Goal: Transaction & Acquisition: Download file/media

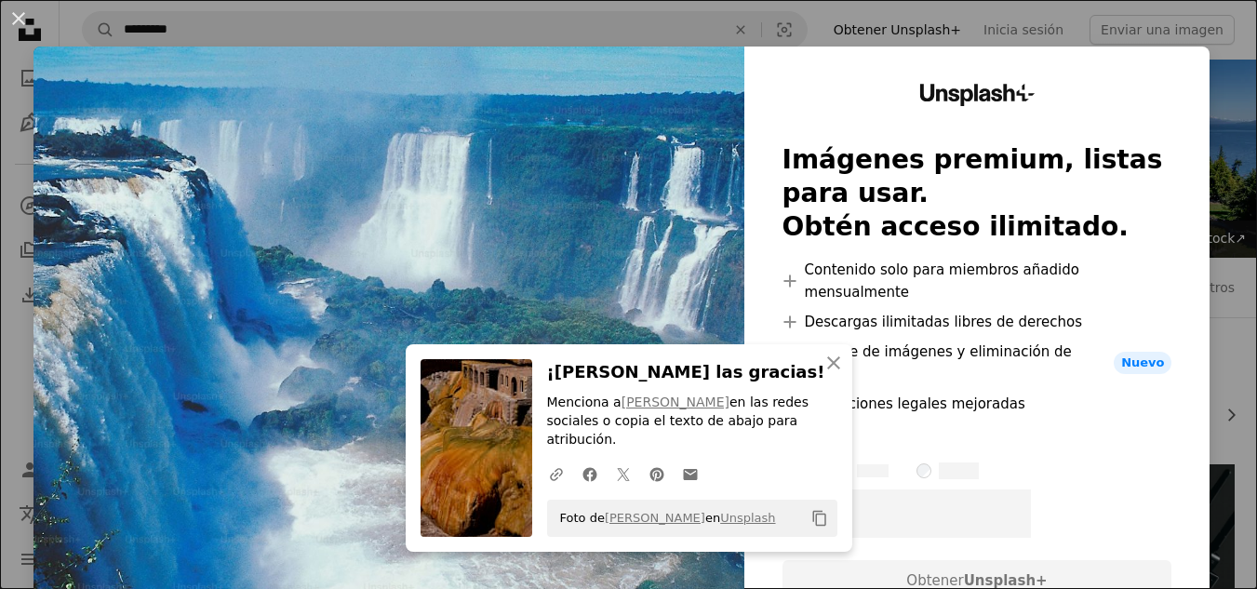
scroll to position [12193, 0]
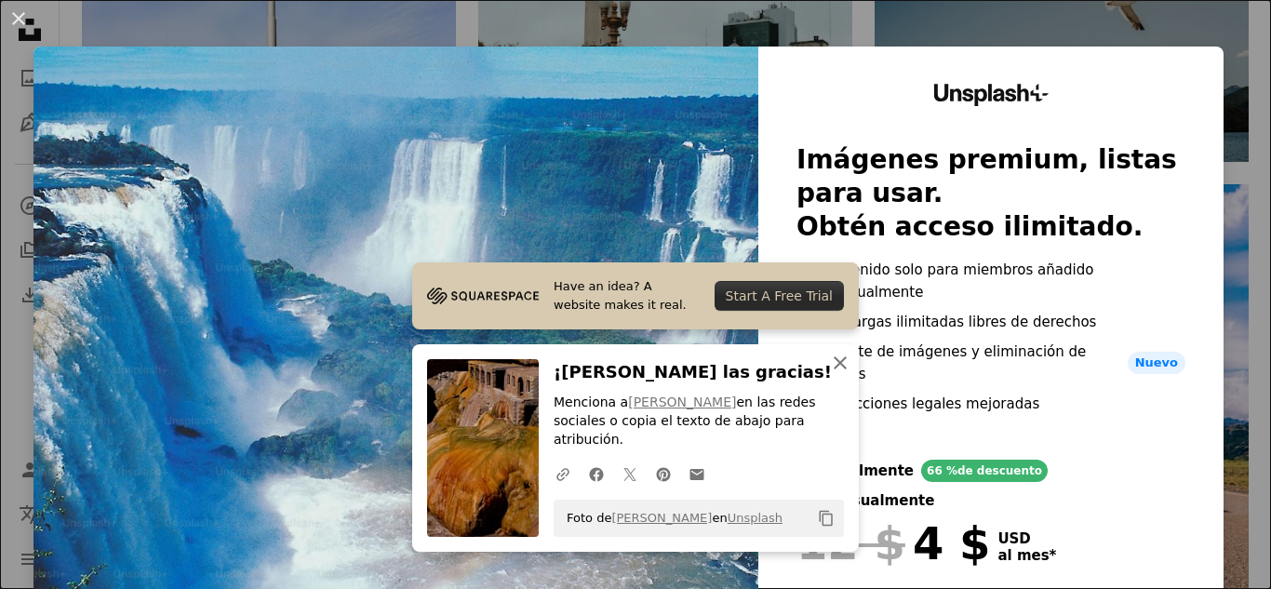
click at [840, 374] on icon "An X shape" at bounding box center [840, 363] width 22 height 22
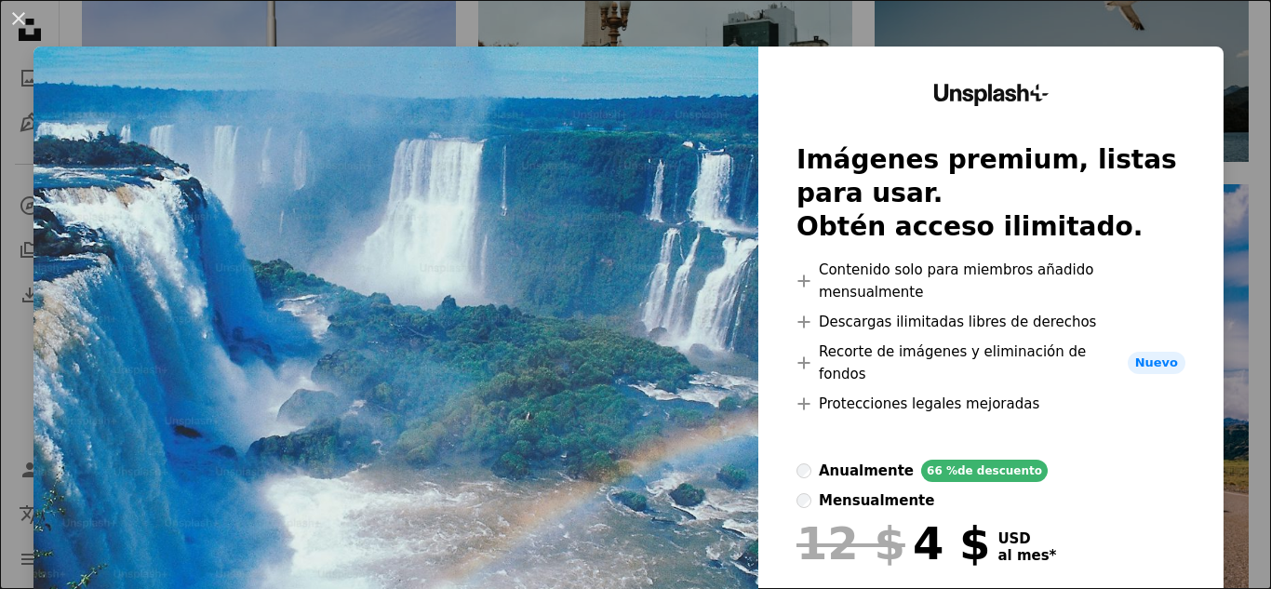
click at [1185, 14] on div "An X shape Unsplash+ Imágenes premium, listas para usar. Obtén acceso ilimitado…" at bounding box center [635, 294] width 1271 height 589
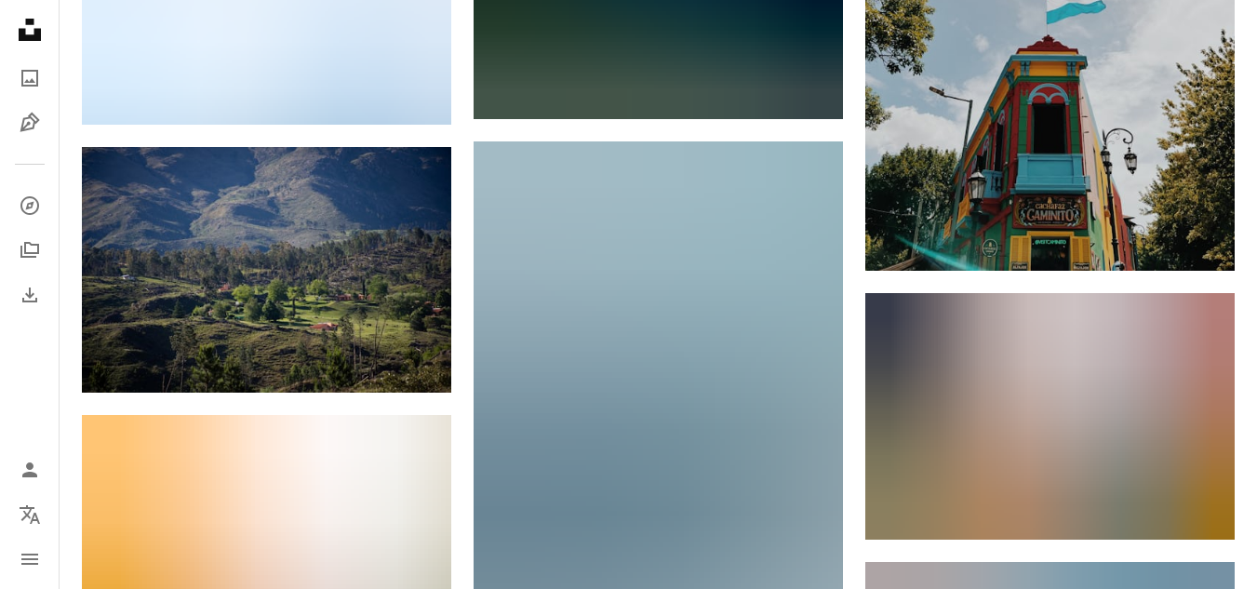
scroll to position [16567, 0]
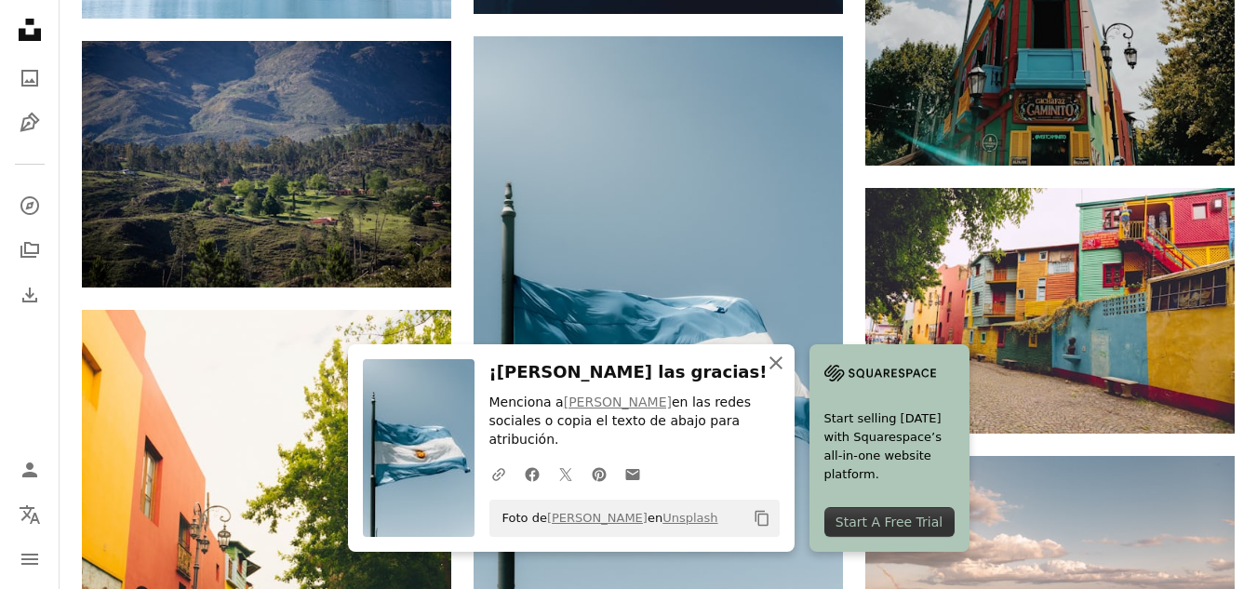
click at [787, 374] on icon "An X shape" at bounding box center [776, 363] width 22 height 22
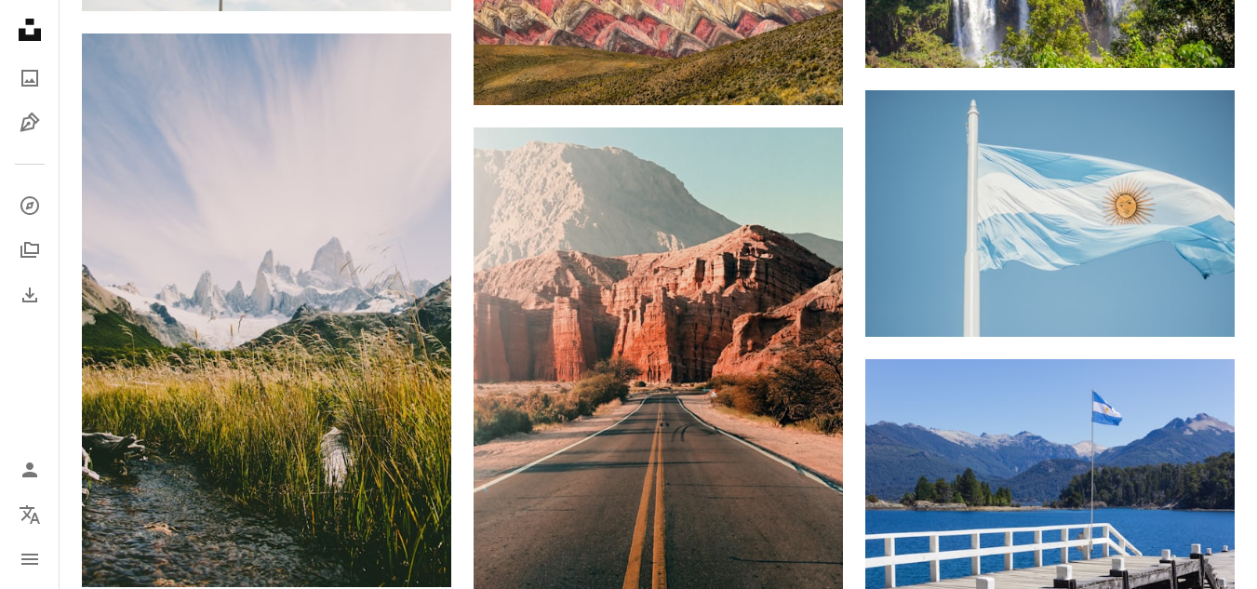
scroll to position [0, 0]
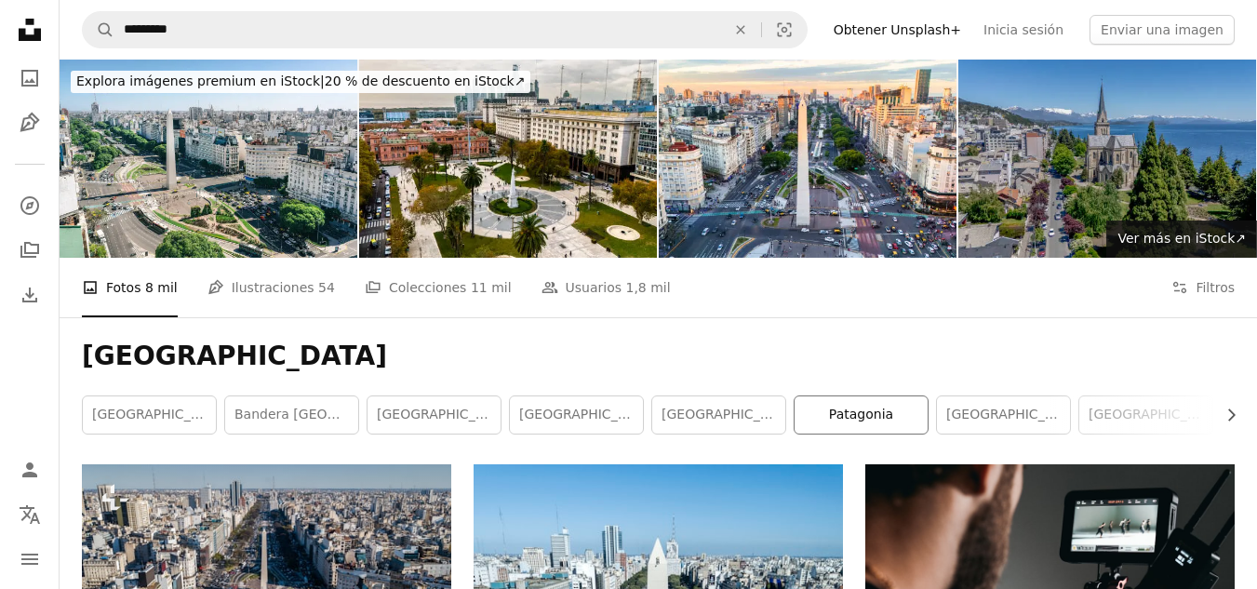
click at [867, 396] on link "Patagonia" at bounding box center [861, 414] width 133 height 37
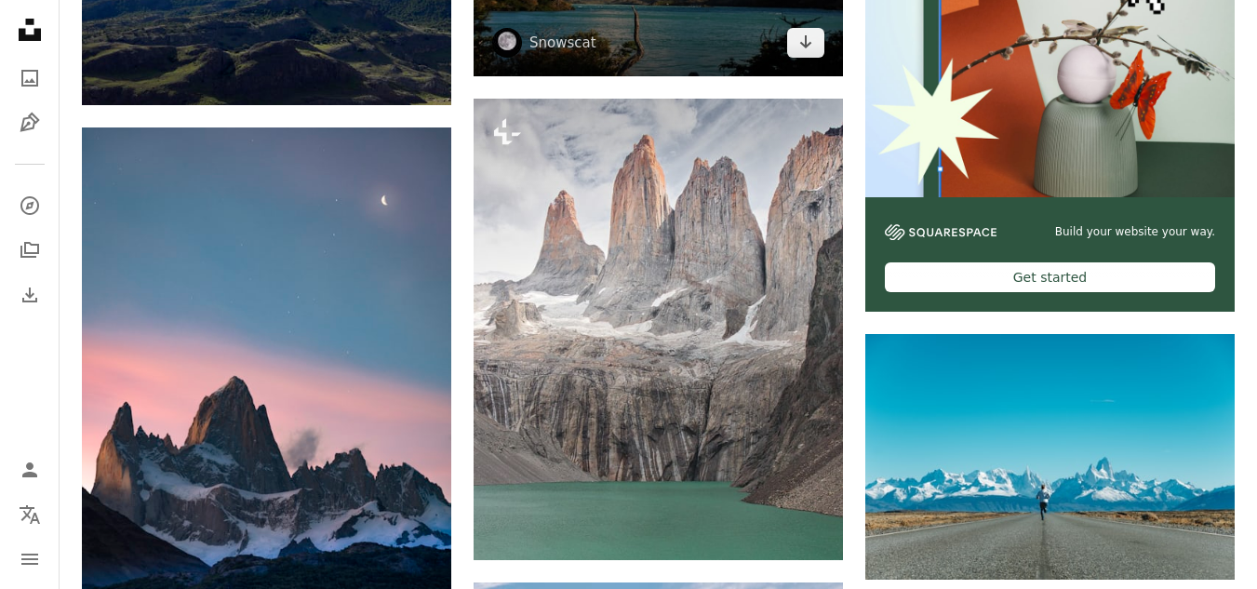
scroll to position [652, 0]
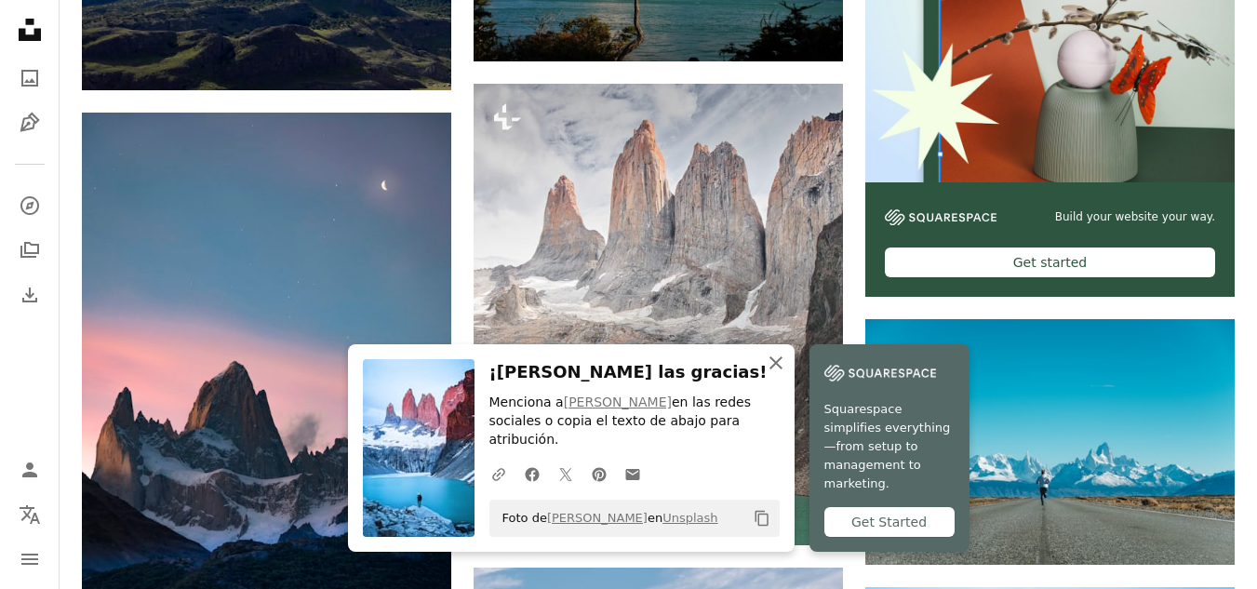
click at [787, 374] on icon "An X shape" at bounding box center [776, 363] width 22 height 22
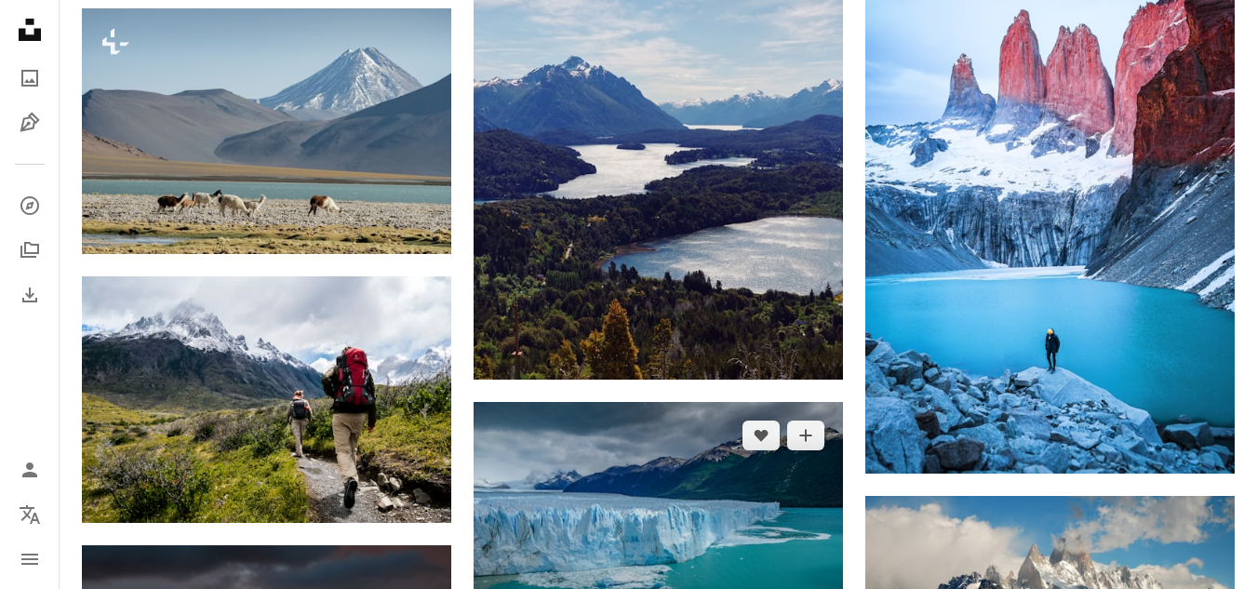
scroll to position [1489, 0]
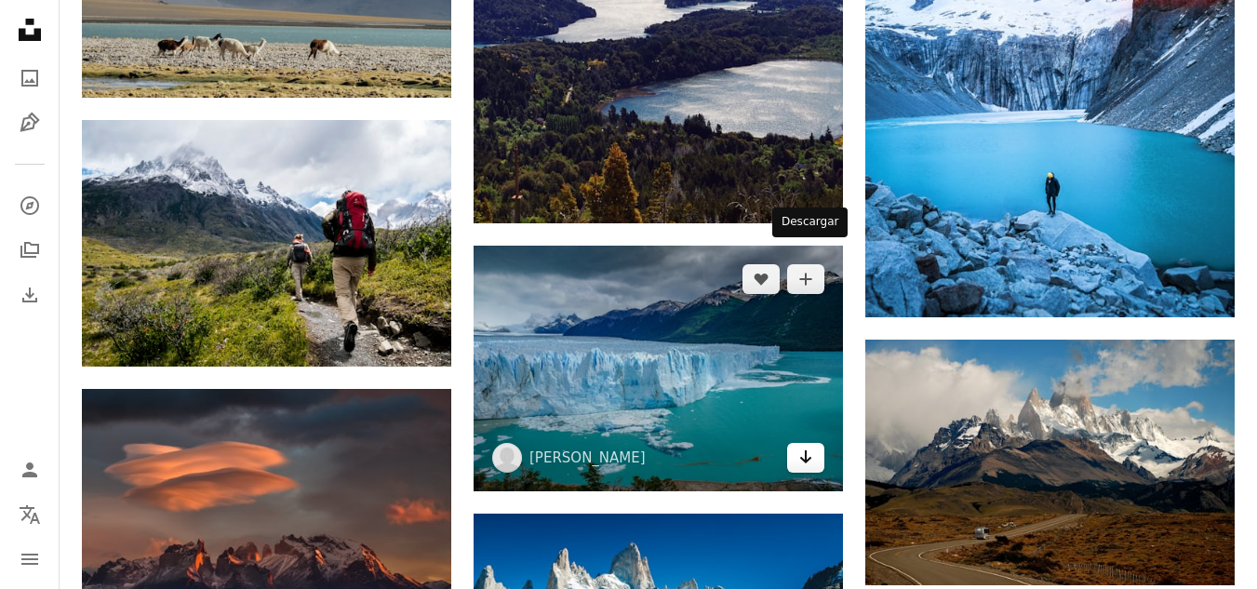
click at [812, 446] on icon "Arrow pointing down" at bounding box center [806, 457] width 15 height 22
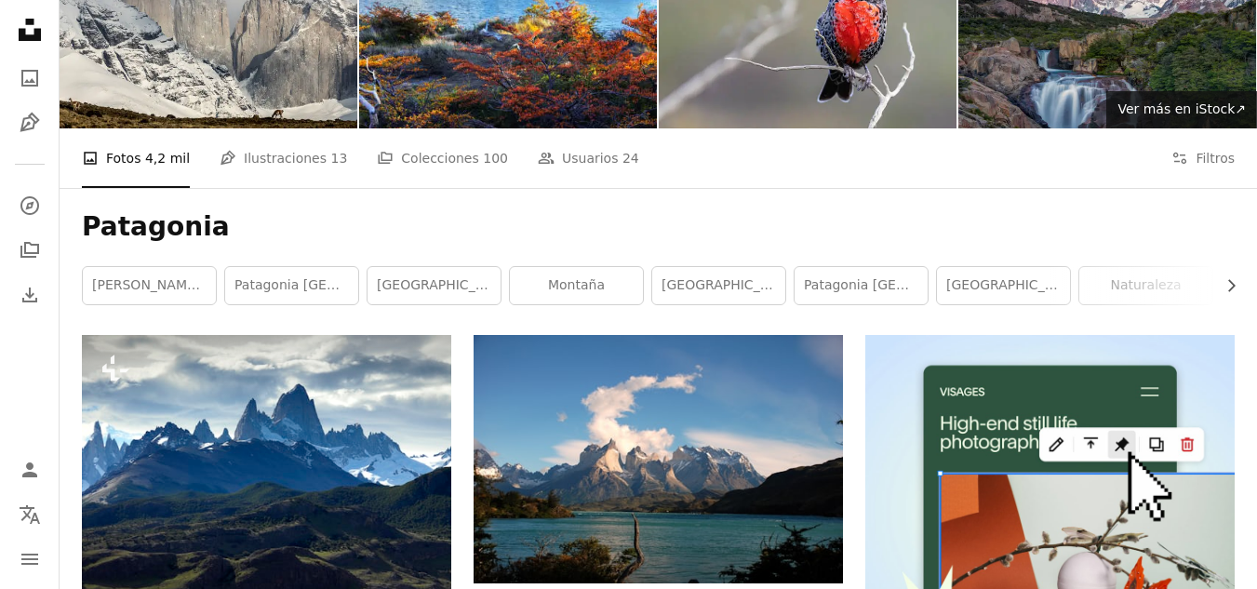
scroll to position [54, 0]
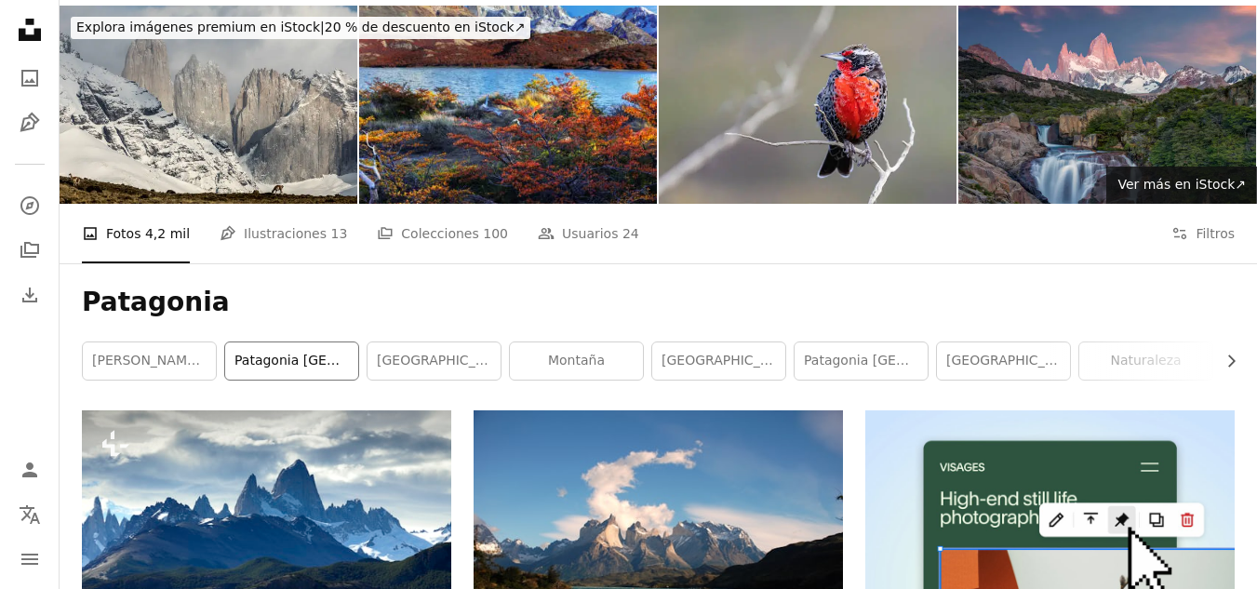
click at [337, 343] on link "patagonia [GEOGRAPHIC_DATA]" at bounding box center [291, 361] width 133 height 37
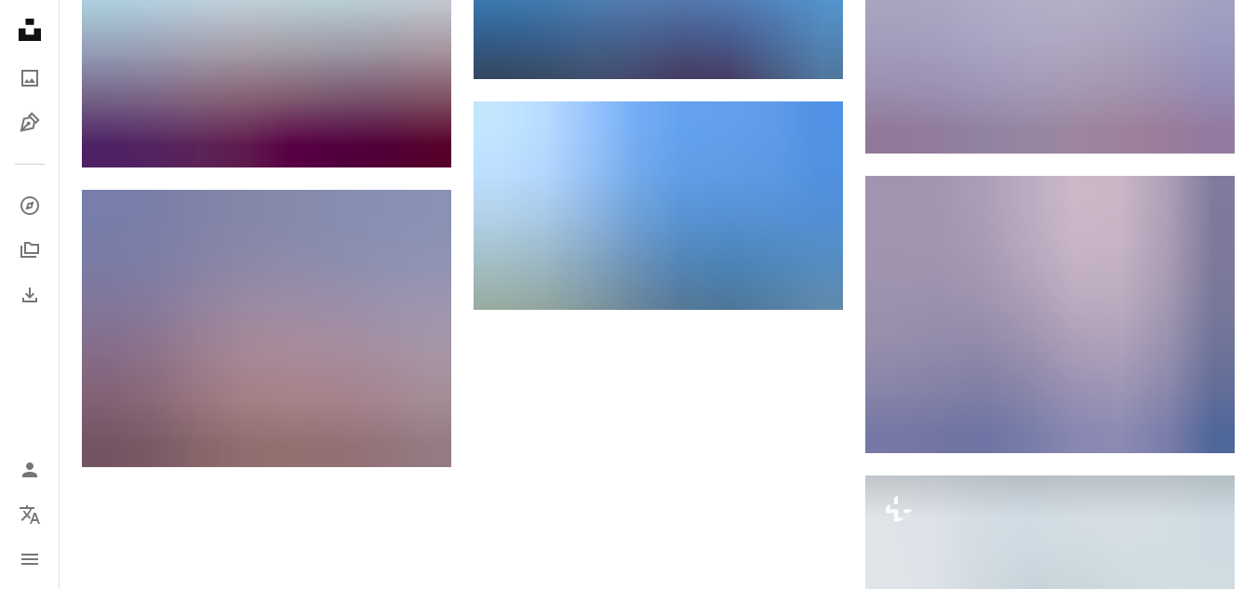
scroll to position [1955, 0]
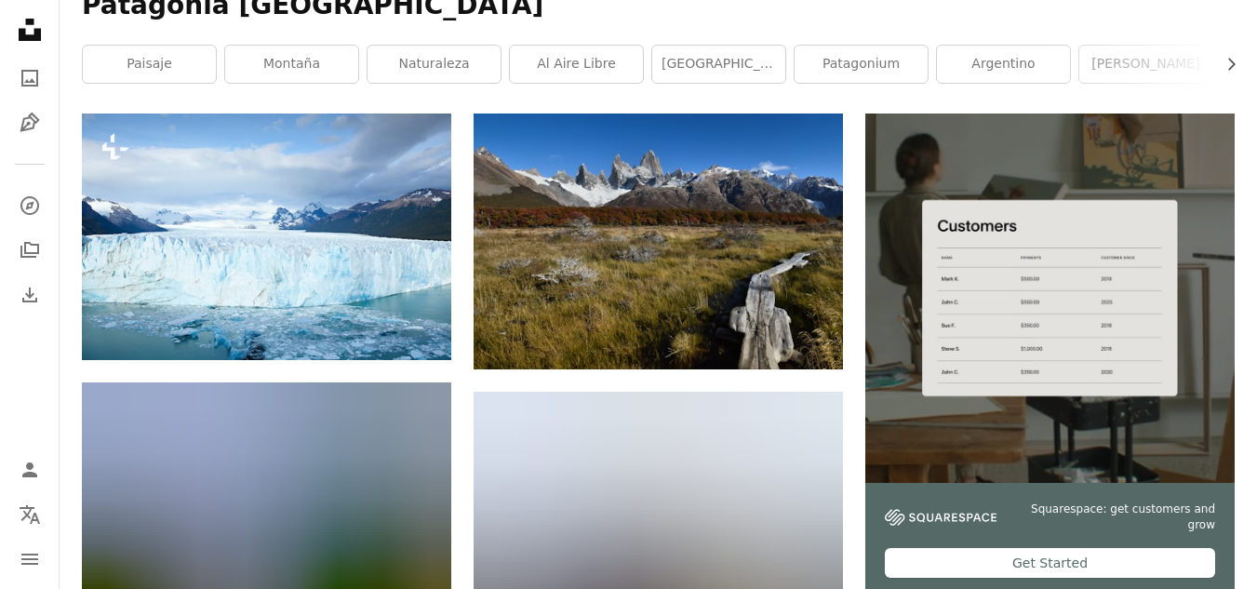
scroll to position [0, 0]
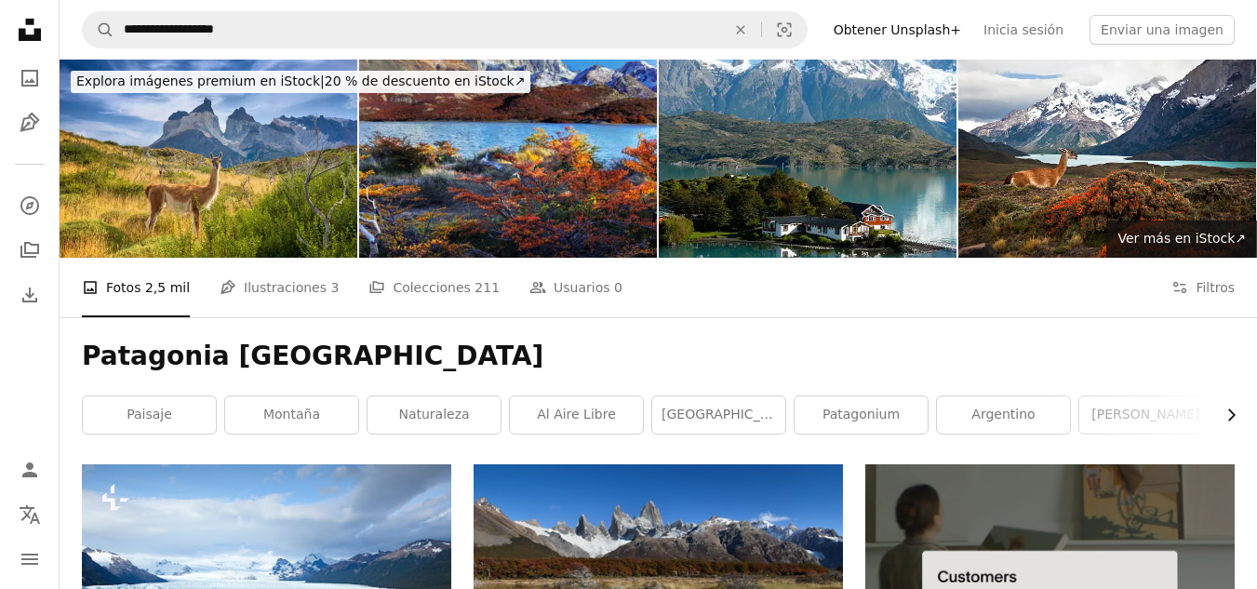
click at [1219, 396] on button "Chevron right" at bounding box center [1225, 414] width 20 height 37
click at [1219, 396] on link "Agua" at bounding box center [1167, 414] width 133 height 37
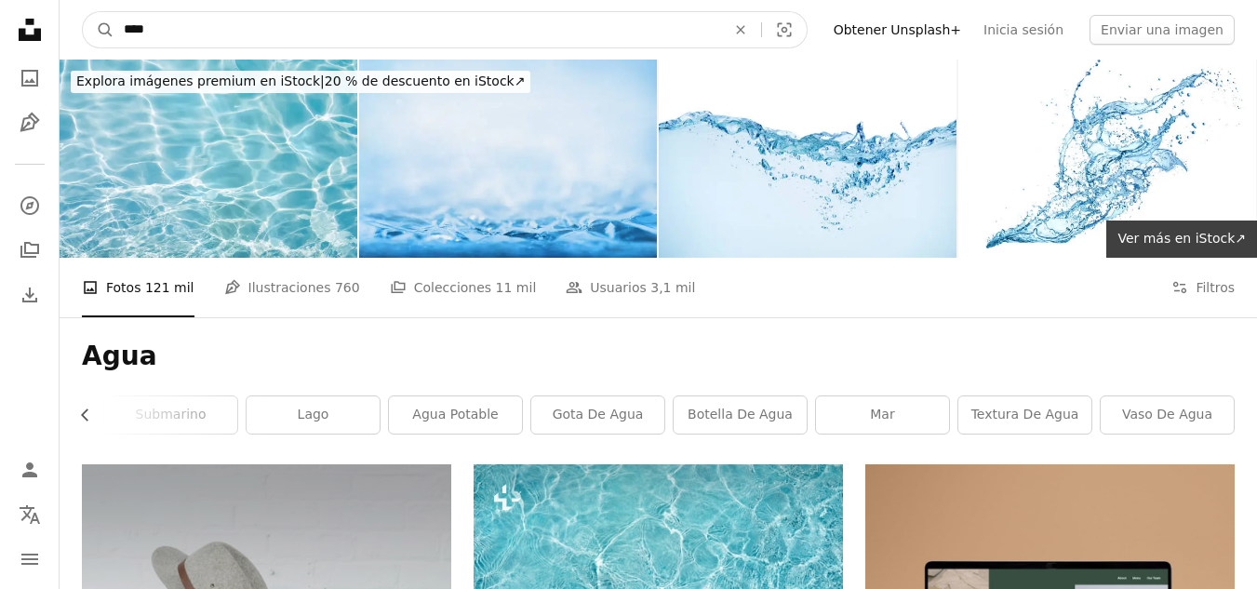
drag, startPoint x: 220, startPoint y: 31, endPoint x: 71, endPoint y: 30, distance: 148.9
click at [72, 33] on nav "A magnifying glass **** An X shape Visual search Filters Obtener Unsplash+ Inic…" at bounding box center [659, 30] width 1198 height 60
type input "**********"
click button "A magnifying glass" at bounding box center [99, 29] width 32 height 35
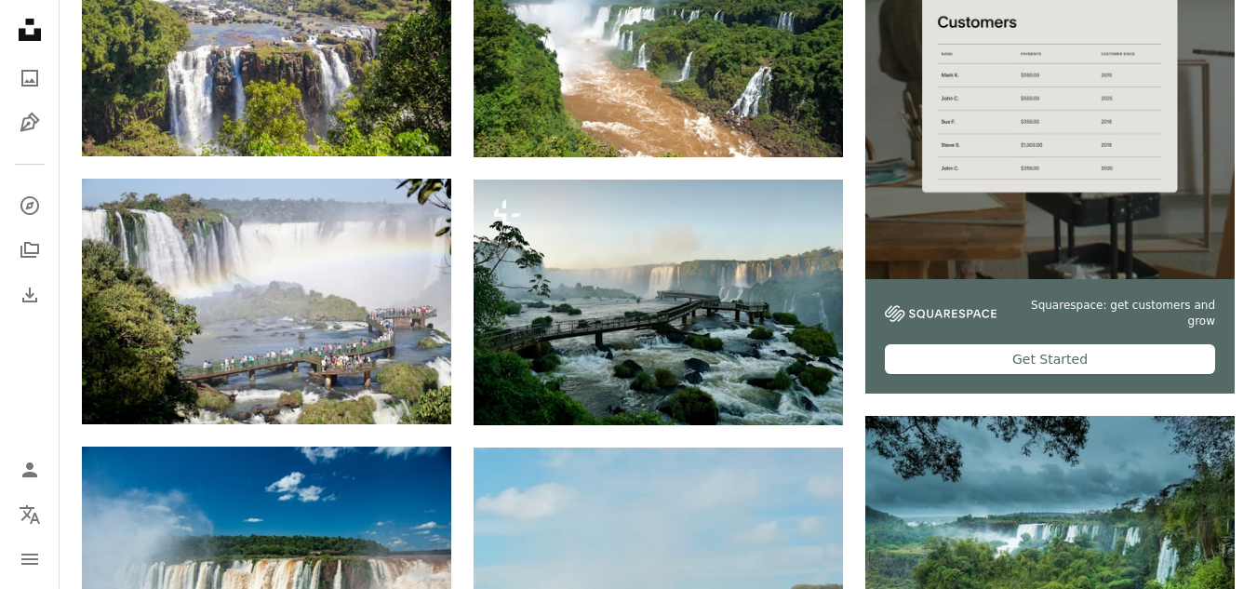
scroll to position [558, 0]
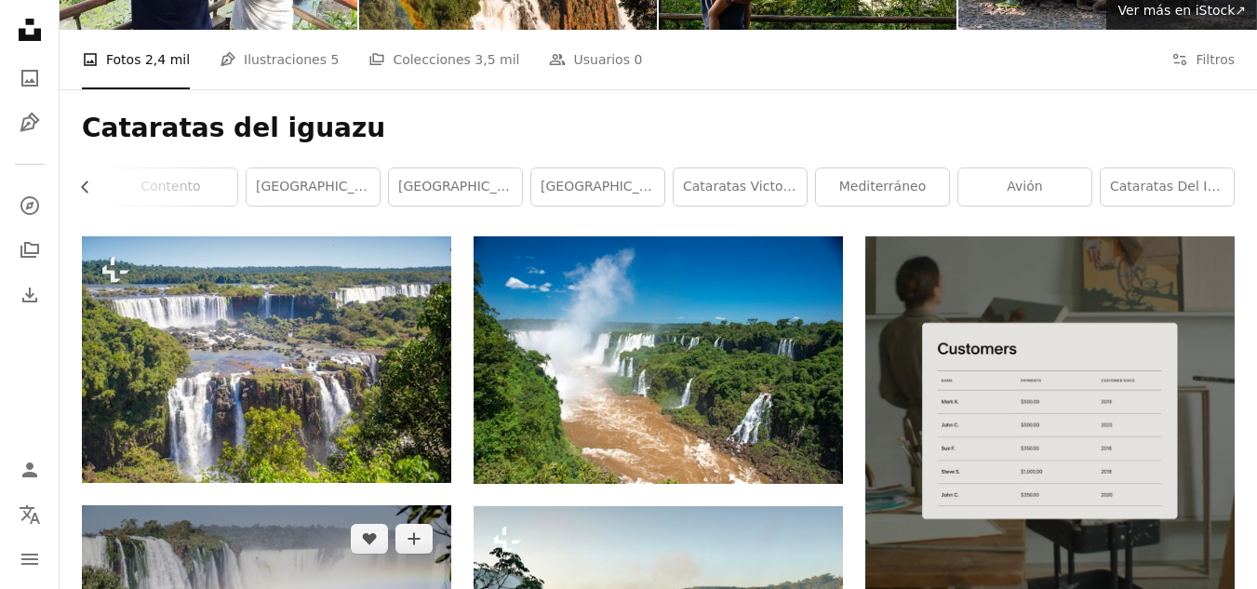
scroll to position [465, 0]
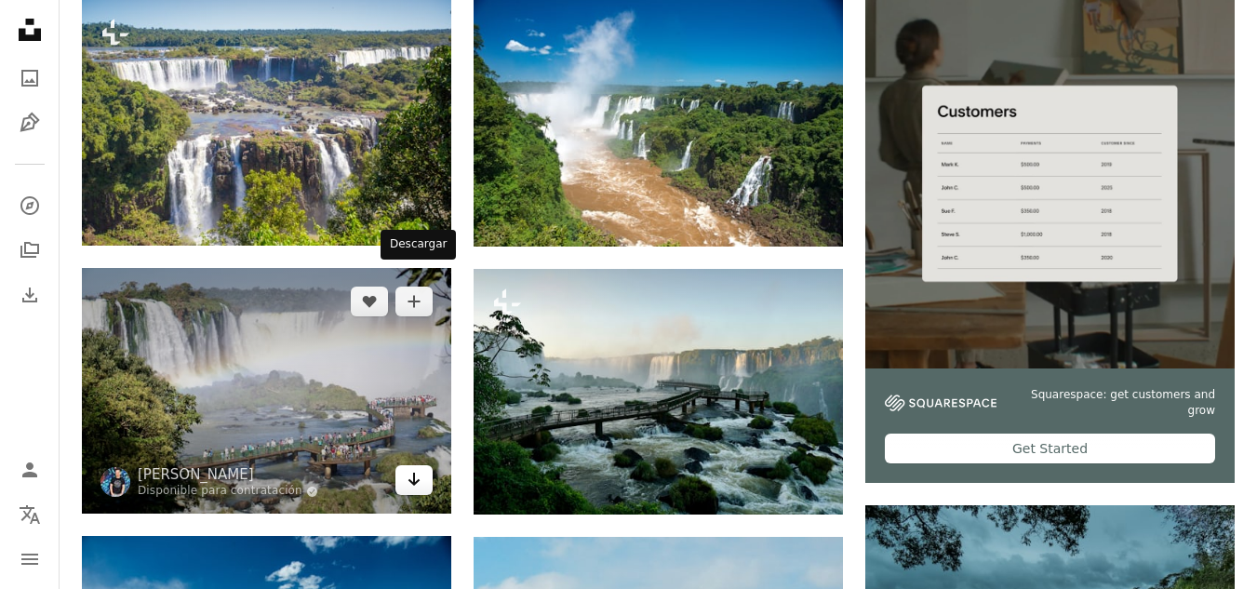
click at [399, 465] on link "Arrow pointing down" at bounding box center [414, 480] width 37 height 30
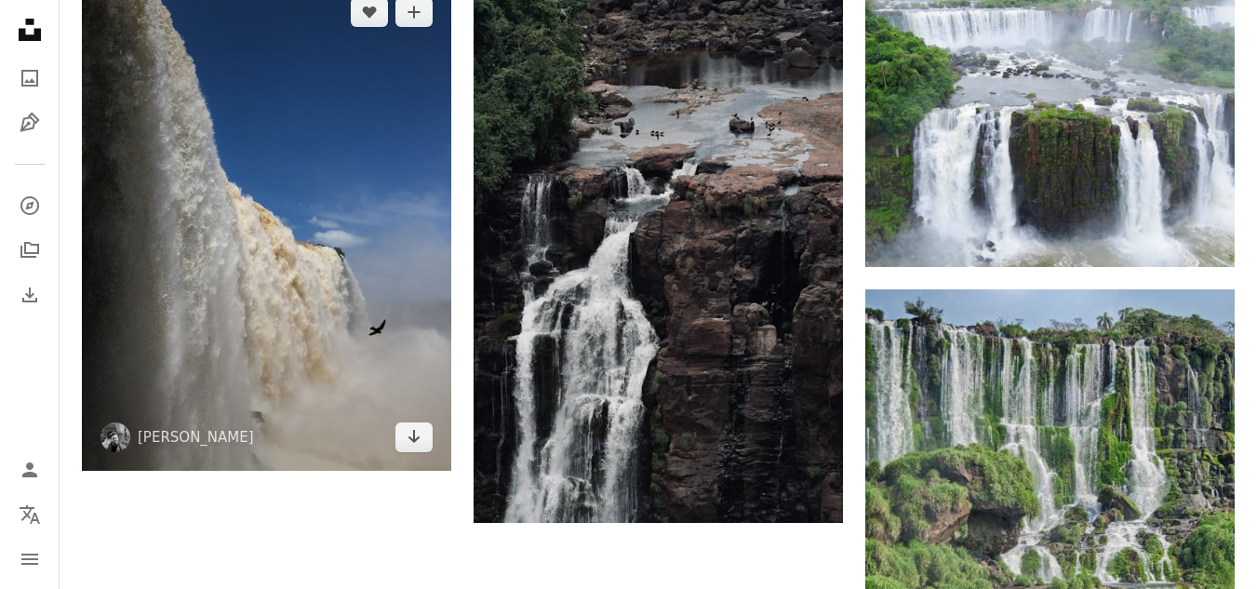
scroll to position [2420, 0]
